Goal: Transaction & Acquisition: Purchase product/service

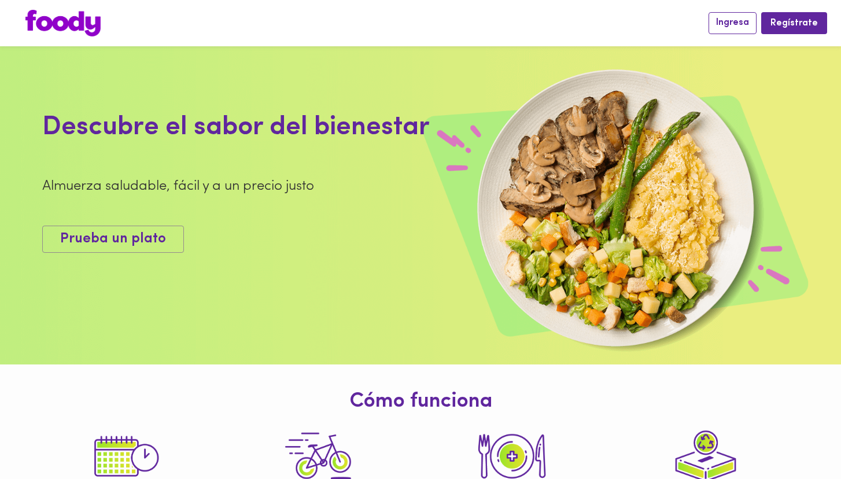
click at [728, 33] on button "Ingresa" at bounding box center [732, 22] width 48 height 21
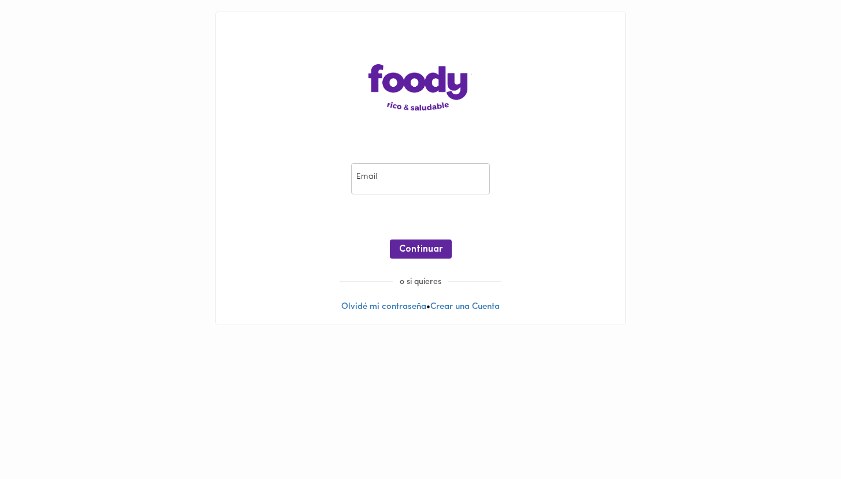
click at [402, 170] on input "email" at bounding box center [420, 179] width 139 height 32
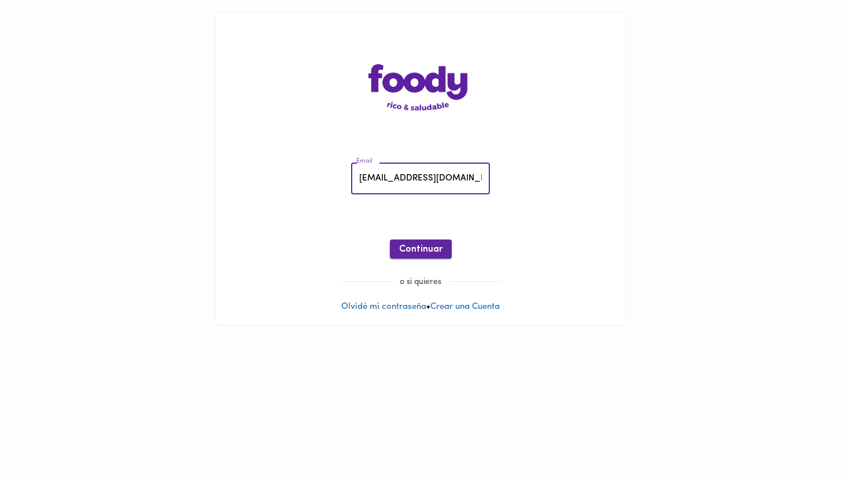
type input "[EMAIL_ADDRESS][DOMAIN_NAME]"
click at [420, 246] on span "Continuar" at bounding box center [420, 249] width 43 height 11
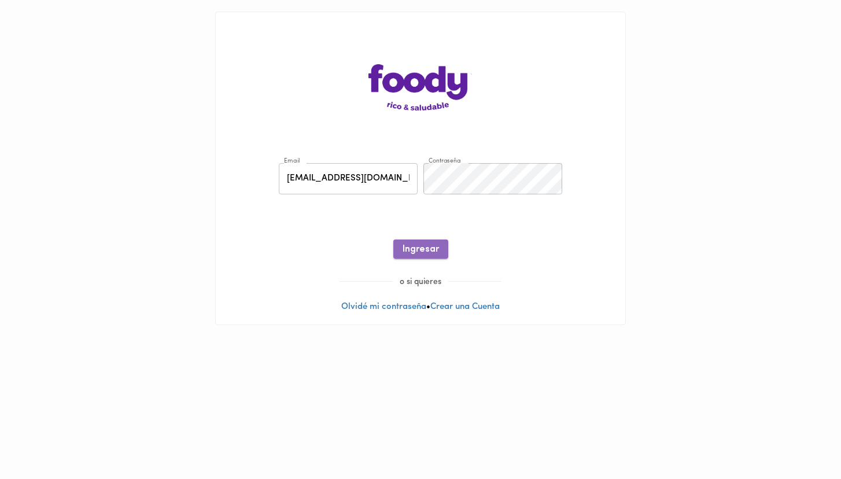
click at [426, 248] on span "Ingresar" at bounding box center [420, 249] width 36 height 11
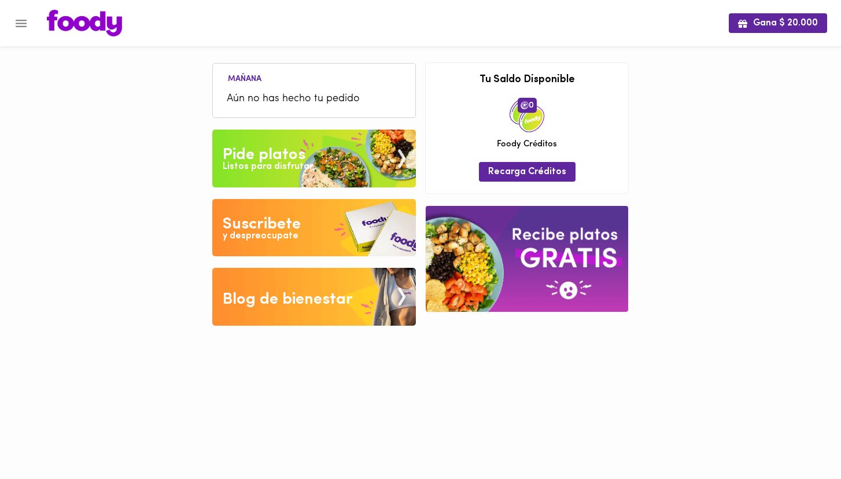
click at [278, 93] on span "Aún no has hecho tu pedido" at bounding box center [314, 99] width 175 height 16
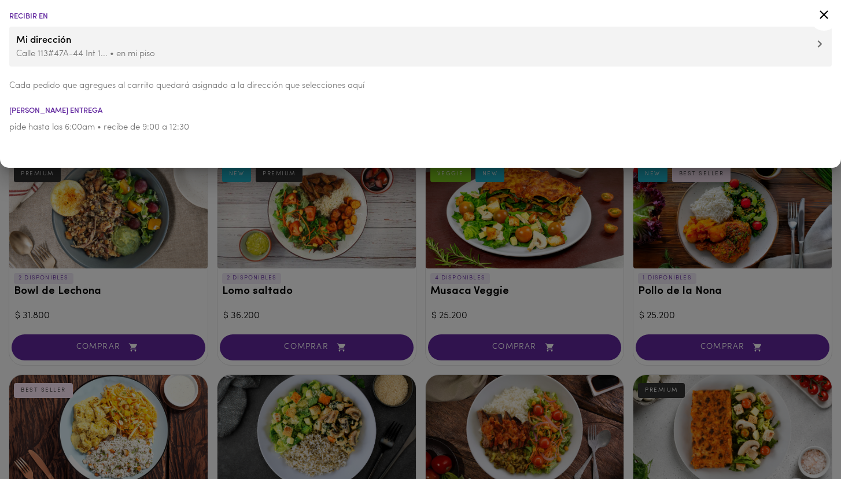
click at [824, 14] on icon at bounding box center [823, 14] width 9 height 9
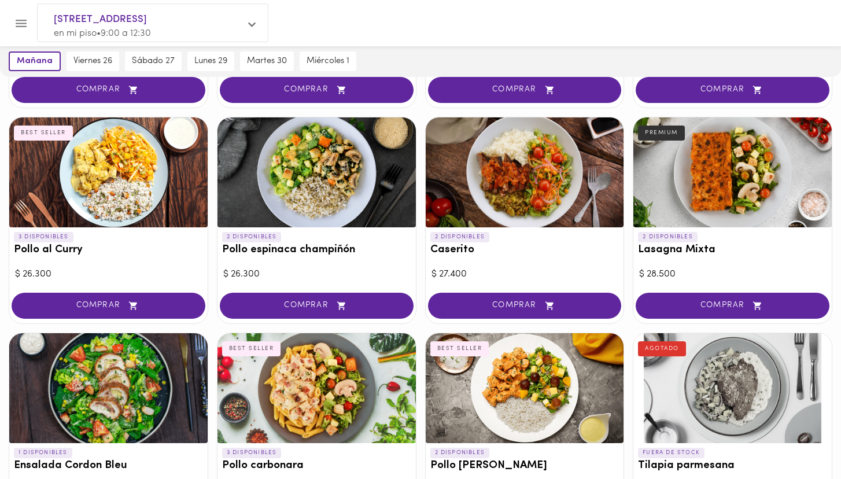
scroll to position [253, 0]
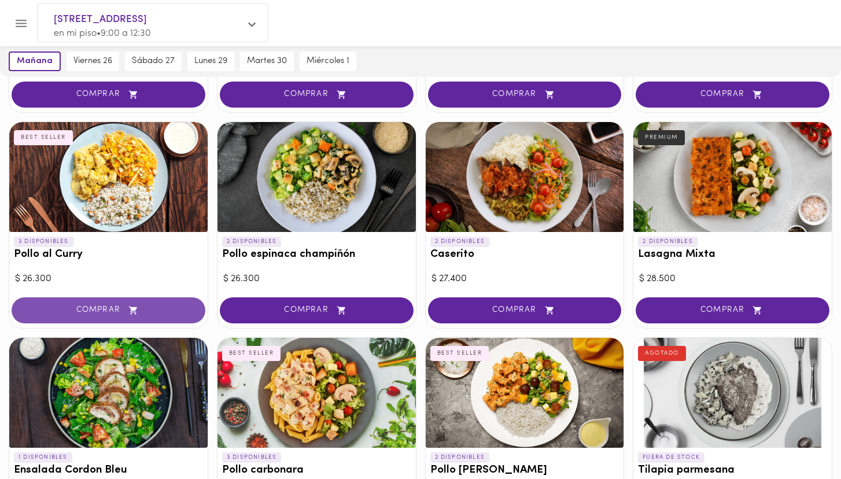
click at [109, 306] on span "COMPRAR" at bounding box center [108, 310] width 165 height 10
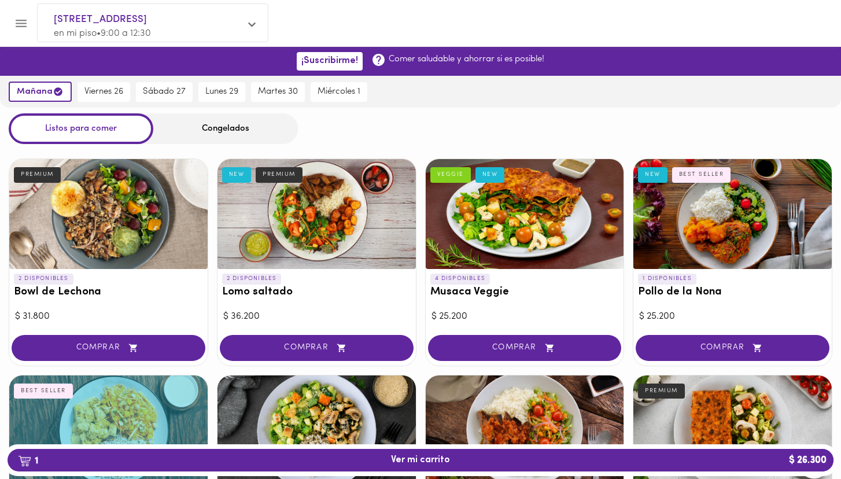
scroll to position [0, 0]
click at [530, 221] on div at bounding box center [525, 214] width 198 height 110
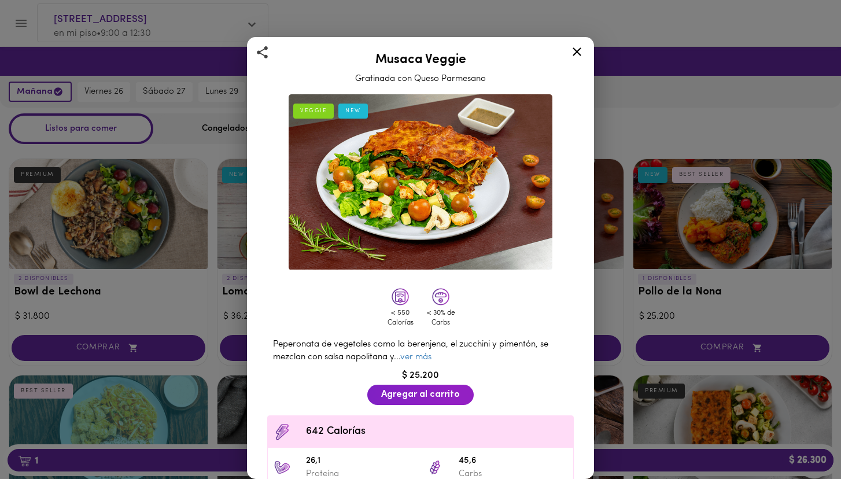
click at [575, 49] on icon at bounding box center [576, 52] width 14 height 14
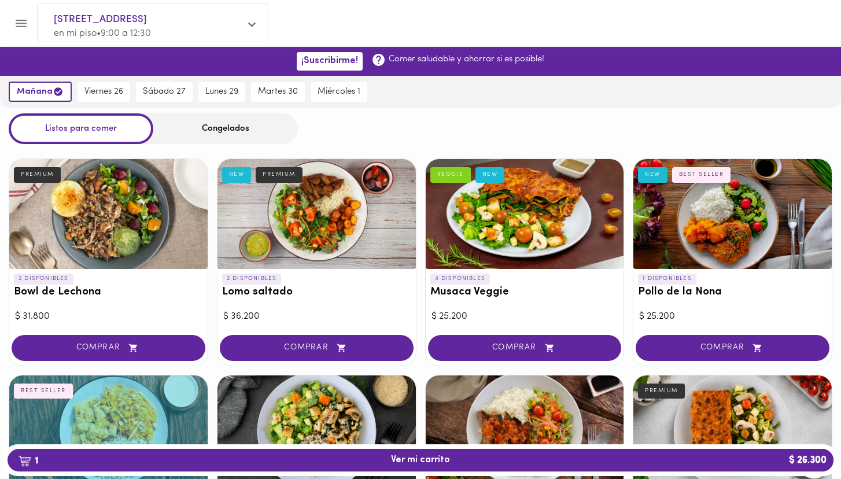
click at [735, 217] on div at bounding box center [732, 214] width 198 height 110
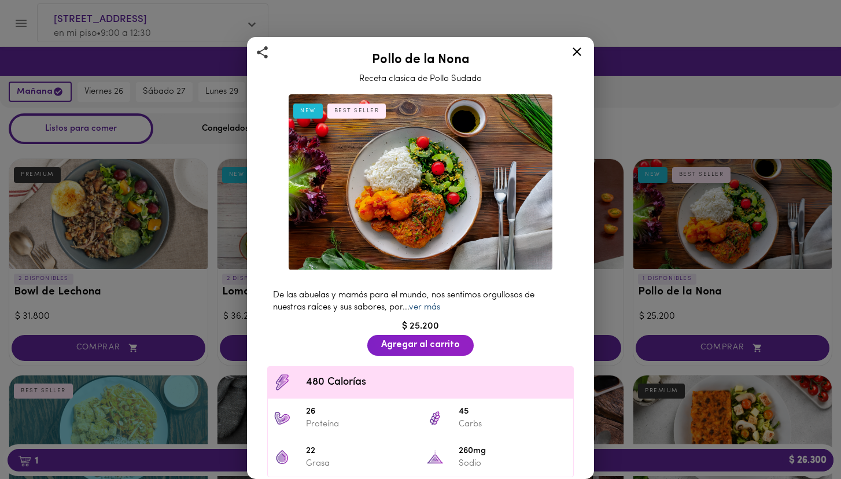
click at [434, 307] on link "ver más" at bounding box center [424, 307] width 31 height 9
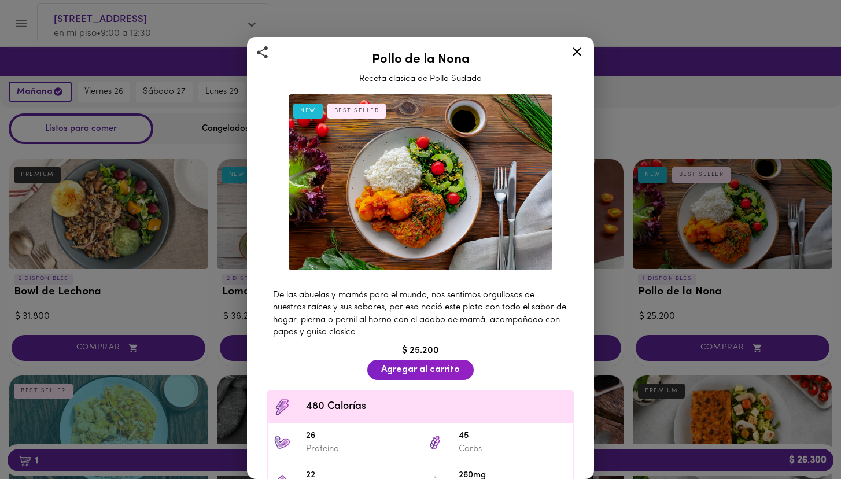
click at [577, 49] on icon at bounding box center [576, 52] width 14 height 14
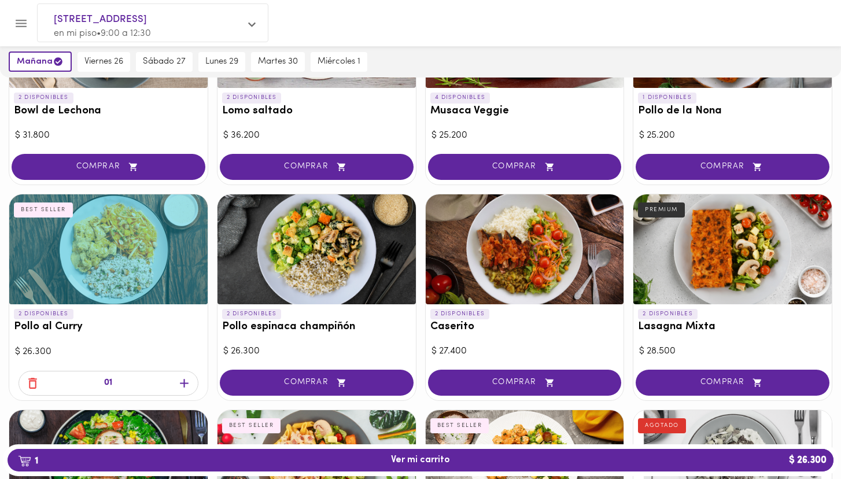
scroll to position [193, 0]
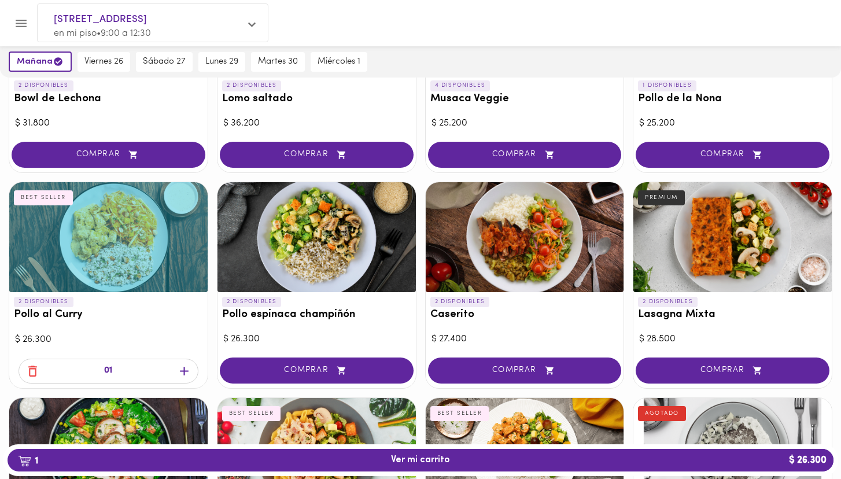
click at [521, 206] on div at bounding box center [525, 237] width 198 height 110
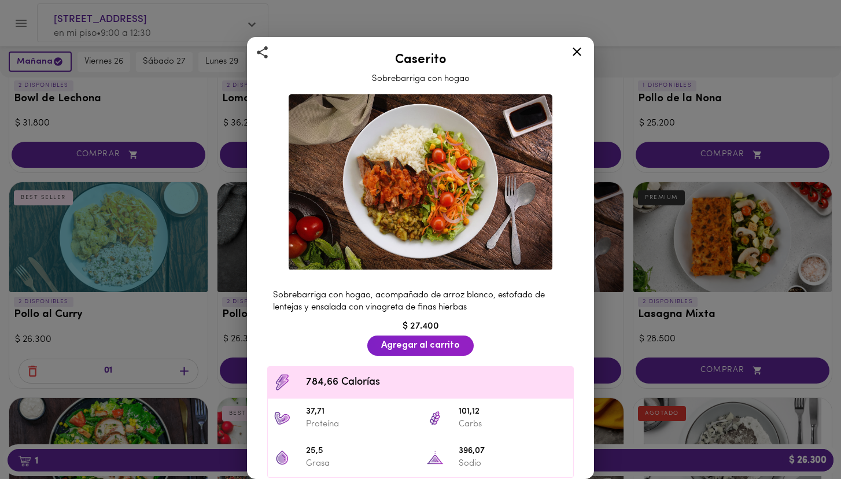
click at [576, 51] on icon at bounding box center [576, 51] width 9 height 9
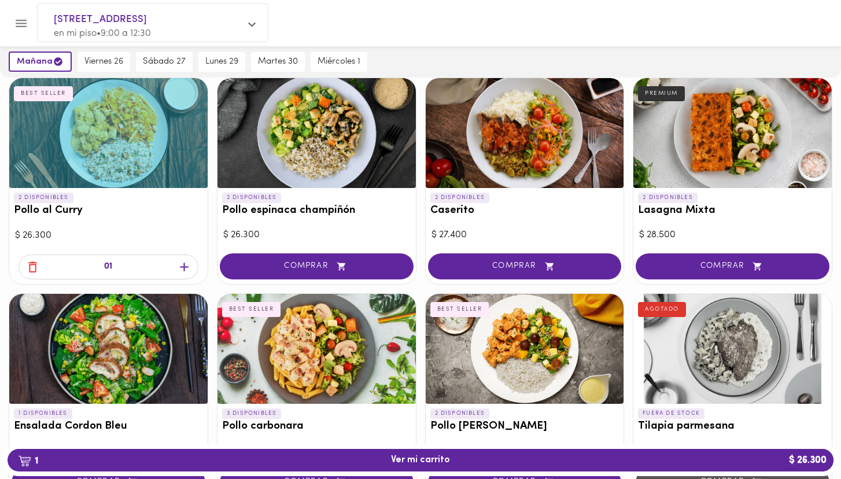
scroll to position [298, 0]
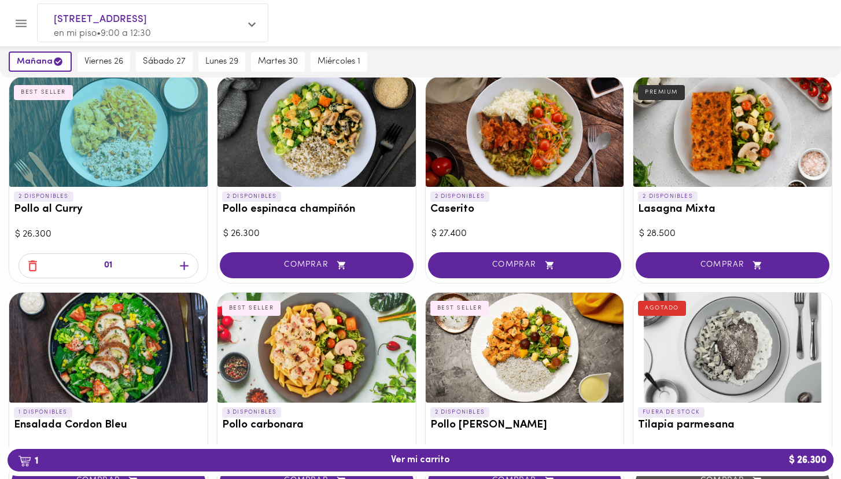
click at [732, 110] on div at bounding box center [732, 132] width 198 height 110
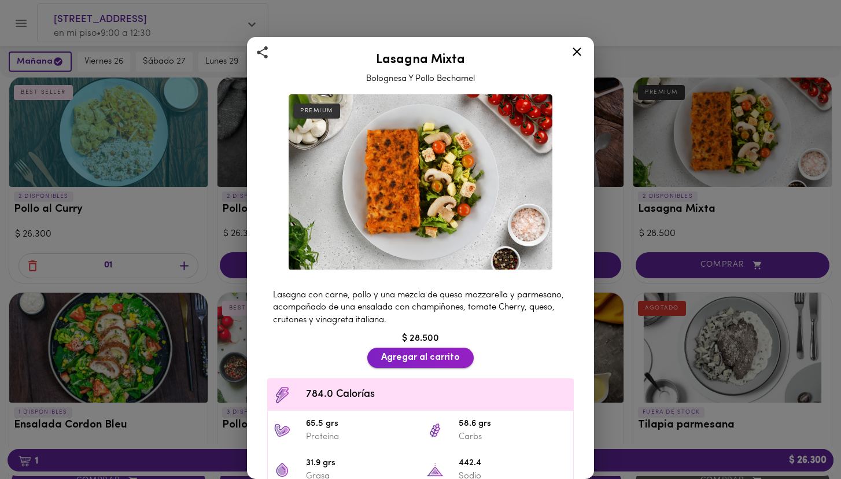
click at [453, 352] on span "Agregar al carrito" at bounding box center [420, 357] width 79 height 11
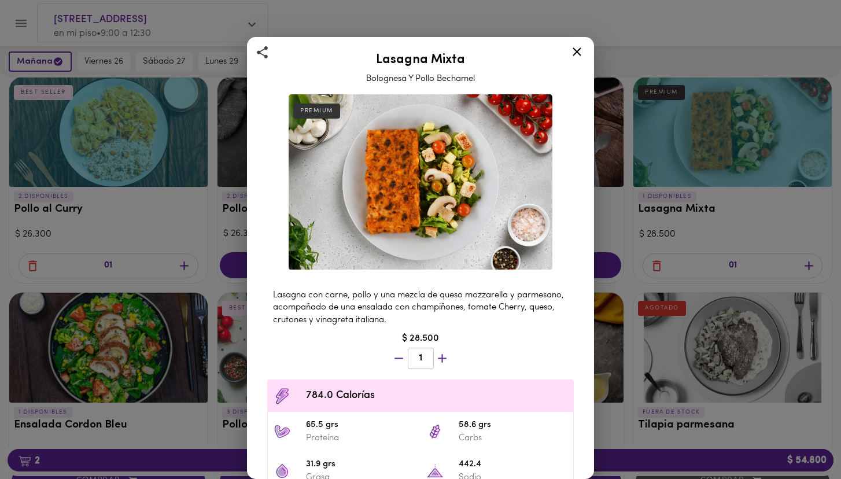
click at [575, 51] on icon at bounding box center [576, 52] width 14 height 14
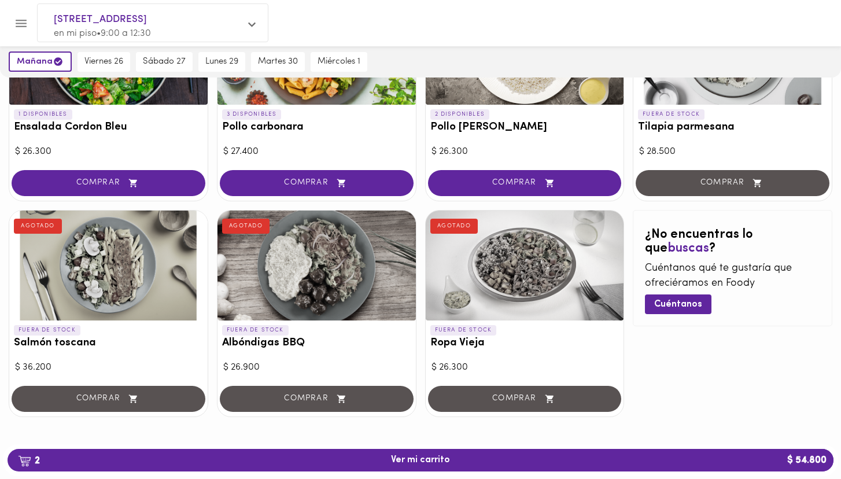
scroll to position [595, 0]
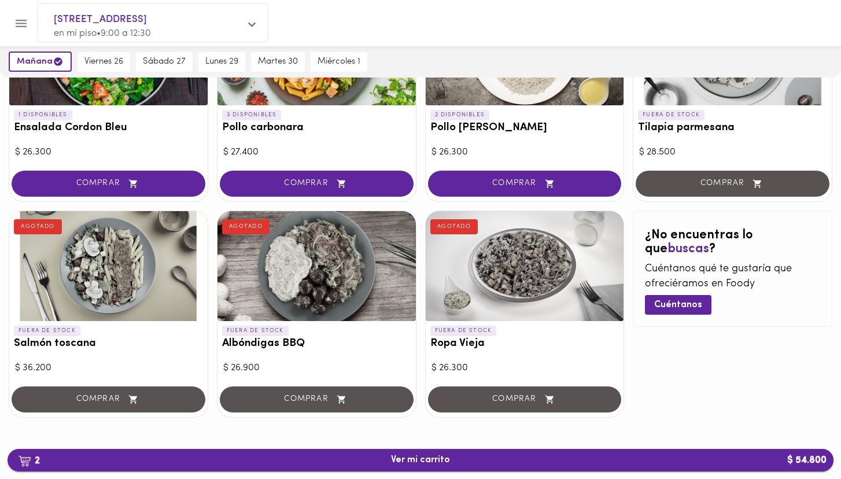
click at [479, 458] on span "2 Ver mi carrito $ 54.800" at bounding box center [420, 459] width 807 height 11
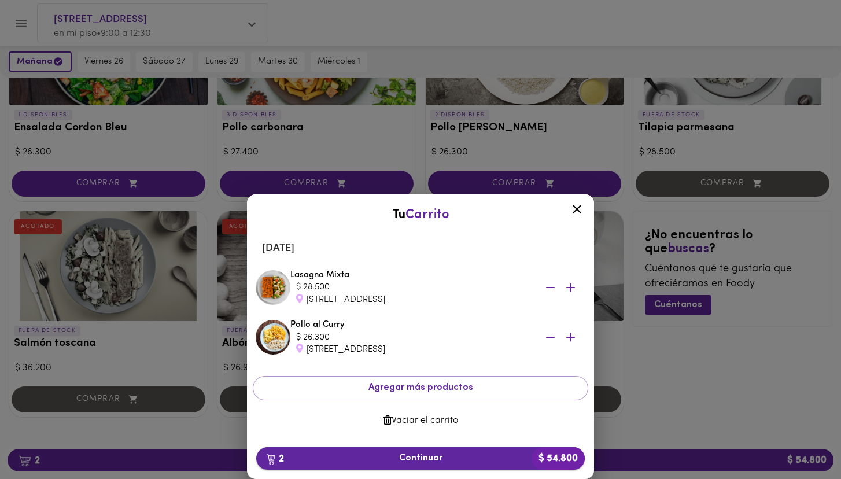
click at [452, 461] on span "2 Continuar $ 54.800" at bounding box center [420, 458] width 310 height 11
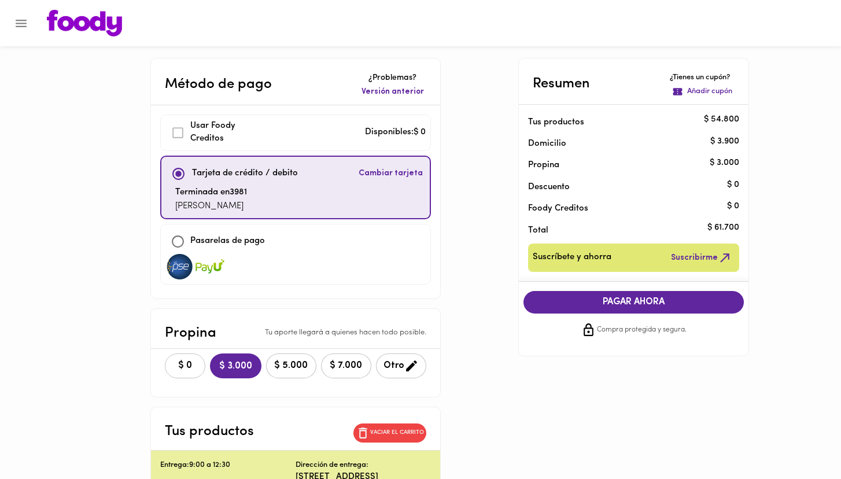
click at [186, 369] on span "$ 0" at bounding box center [184, 365] width 25 height 11
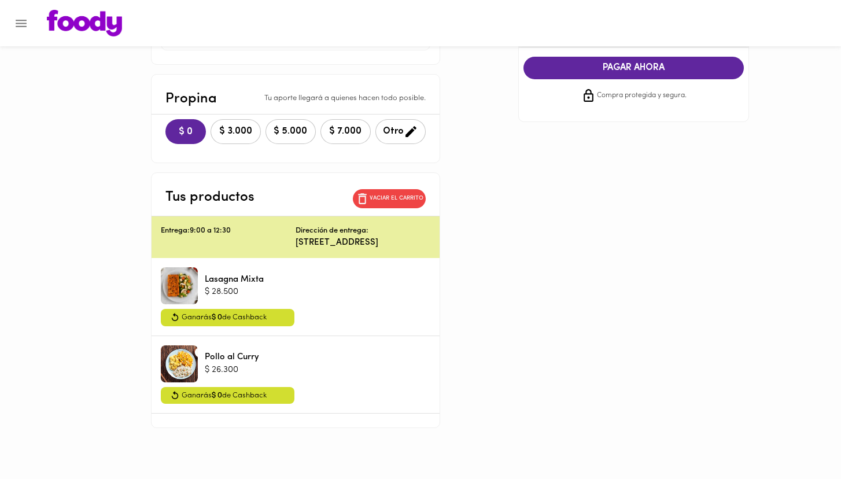
scroll to position [203, 0]
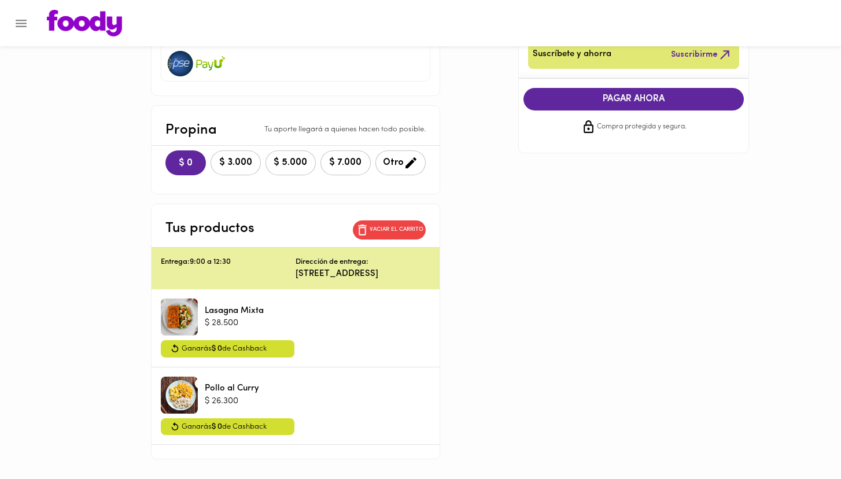
click at [624, 102] on span "PAGAR AHORA" at bounding box center [634, 99] width 198 height 11
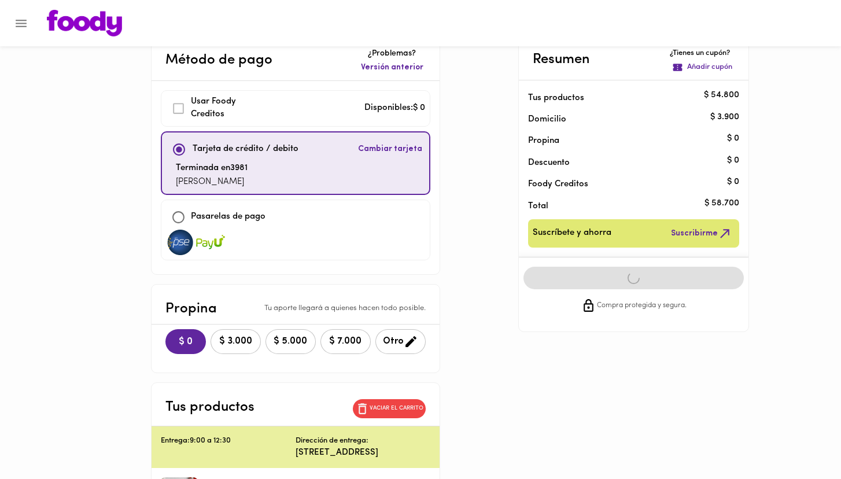
scroll to position [23, 0]
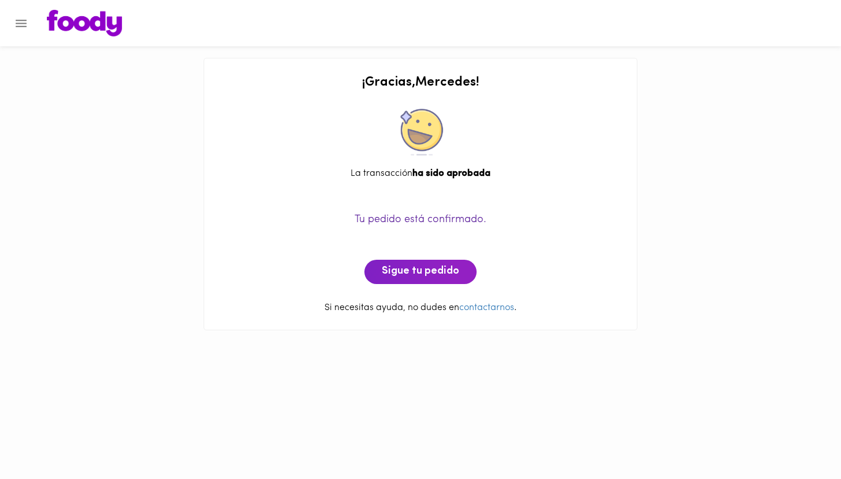
click at [17, 24] on icon "Menu" at bounding box center [21, 24] width 11 height 8
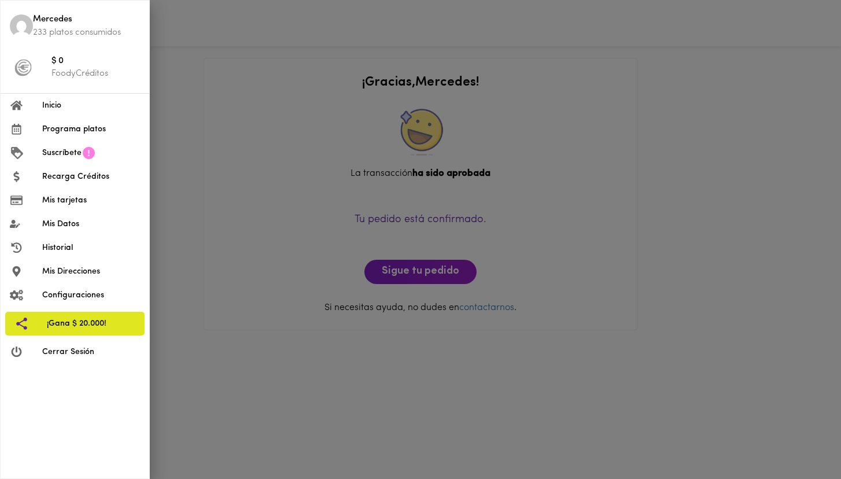
click at [54, 103] on span "Inicio" at bounding box center [91, 105] width 98 height 12
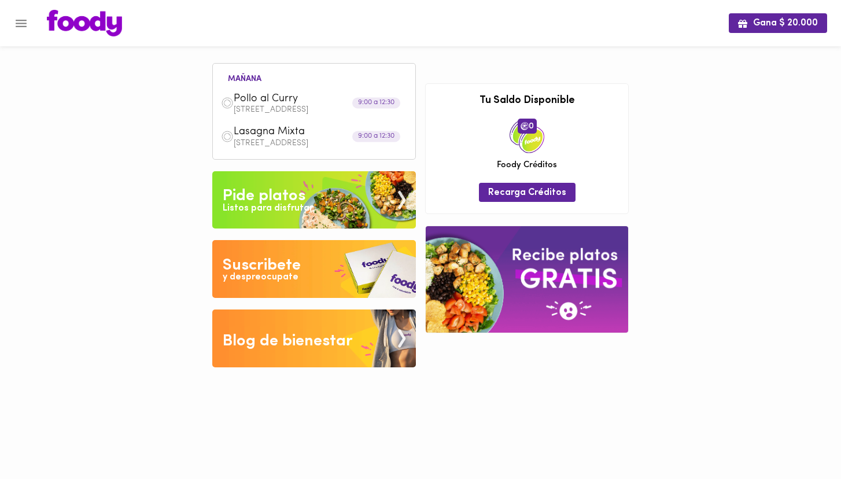
click at [19, 23] on icon "Menu" at bounding box center [21, 24] width 11 height 8
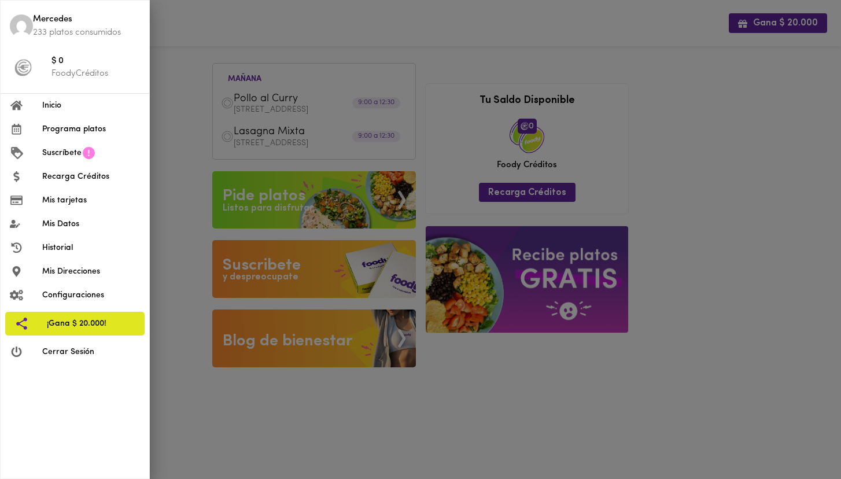
click at [84, 351] on span "Cerrar Sesión" at bounding box center [91, 352] width 98 height 12
